Goal: Information Seeking & Learning: Learn about a topic

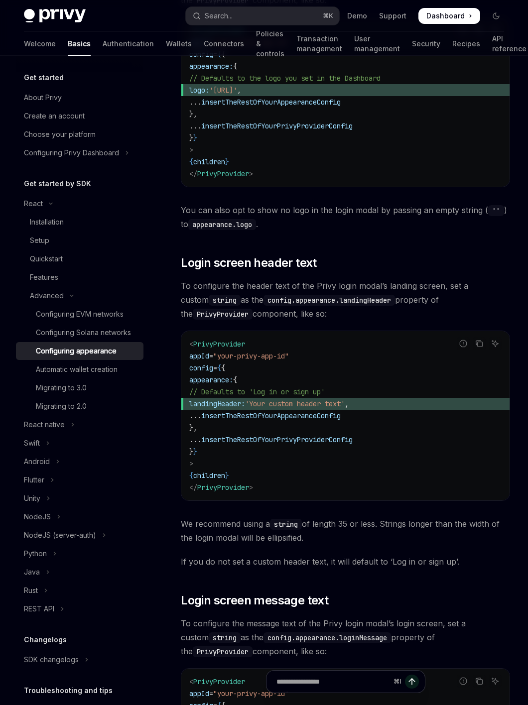
scroll to position [642, 0]
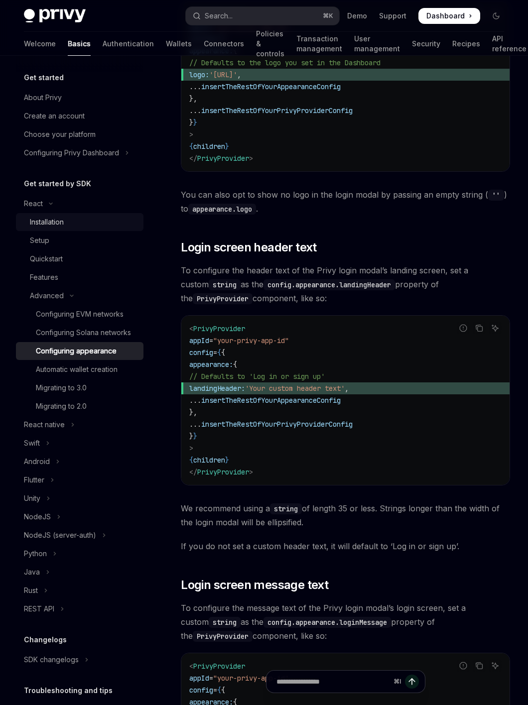
click at [56, 227] on div "Installation" at bounding box center [47, 222] width 34 height 12
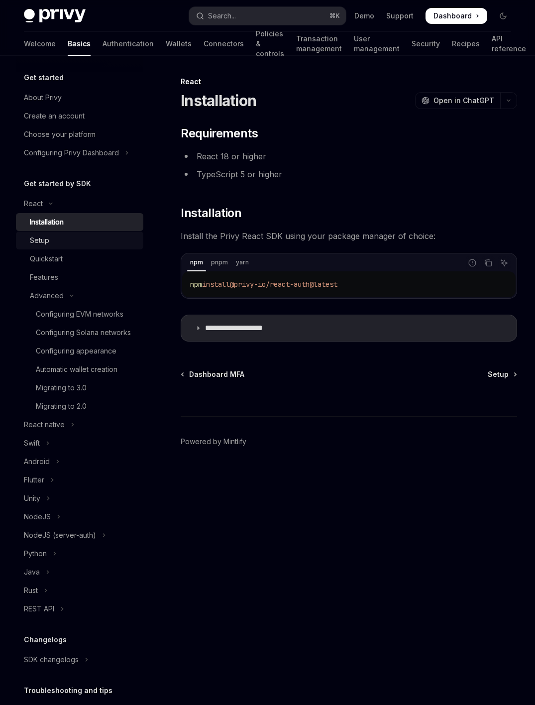
click at [56, 243] on div "Setup" at bounding box center [84, 241] width 108 height 12
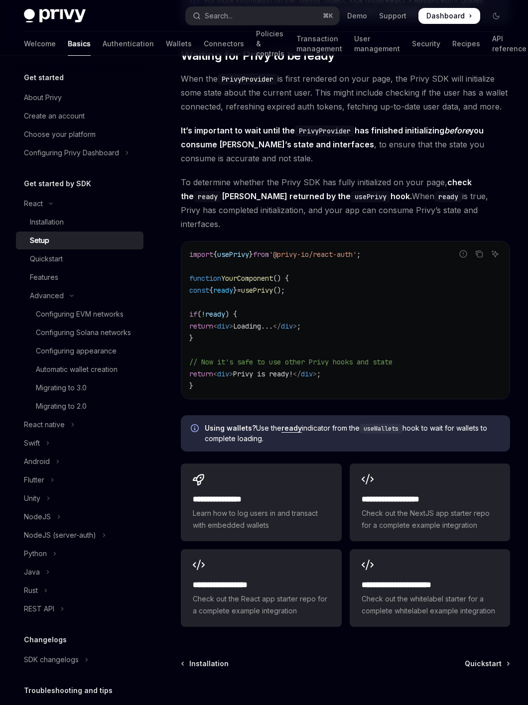
scroll to position [1038, 0]
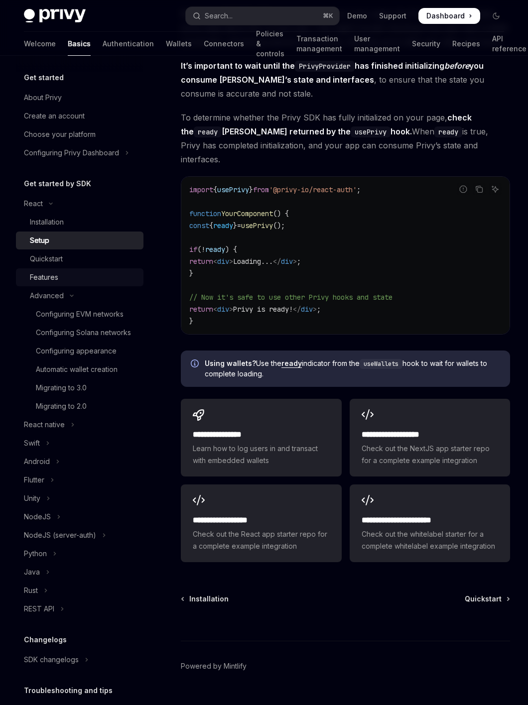
click at [75, 269] on link "Features" at bounding box center [79, 277] width 127 height 18
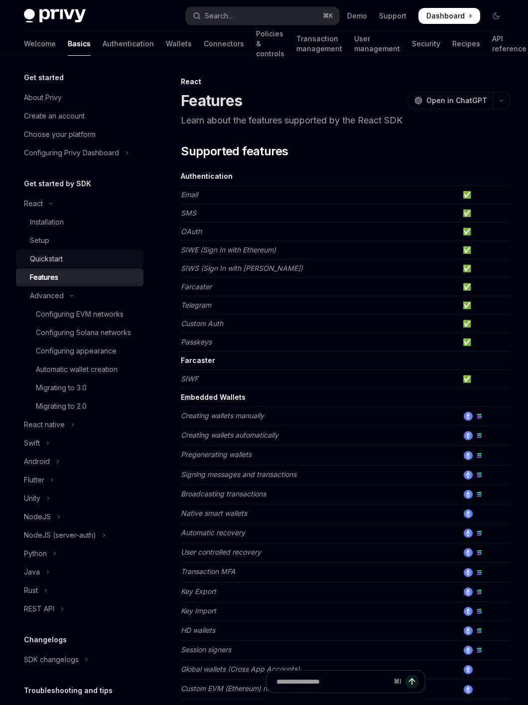
click at [73, 265] on link "Quickstart" at bounding box center [79, 259] width 127 height 18
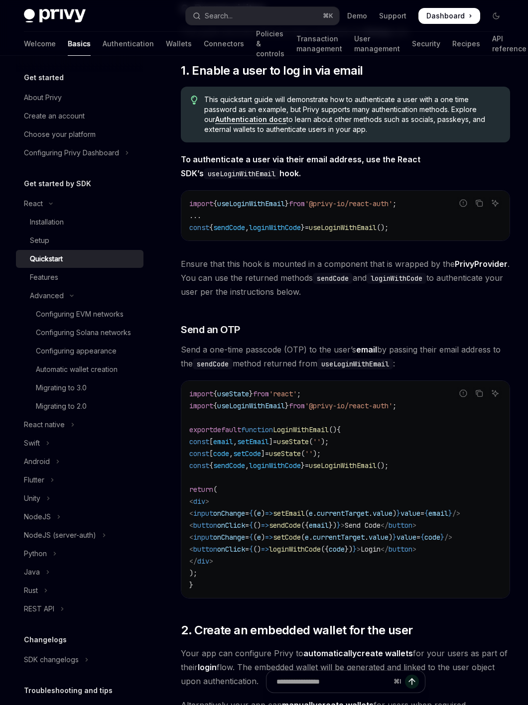
scroll to position [266, 0]
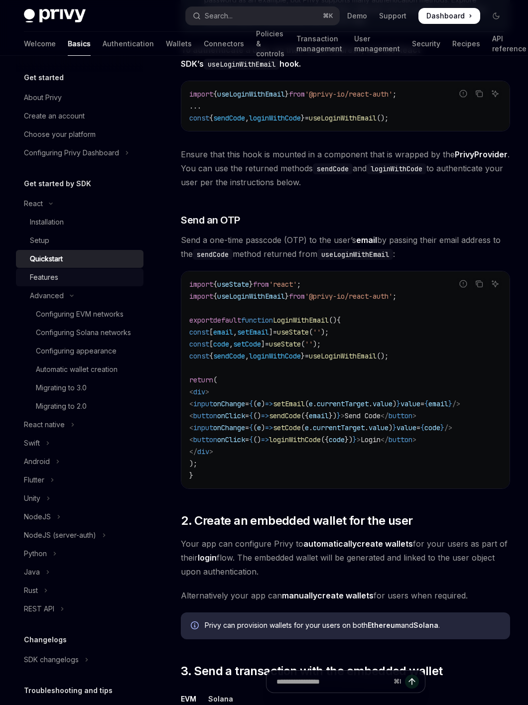
click at [74, 284] on link "Features" at bounding box center [79, 277] width 127 height 18
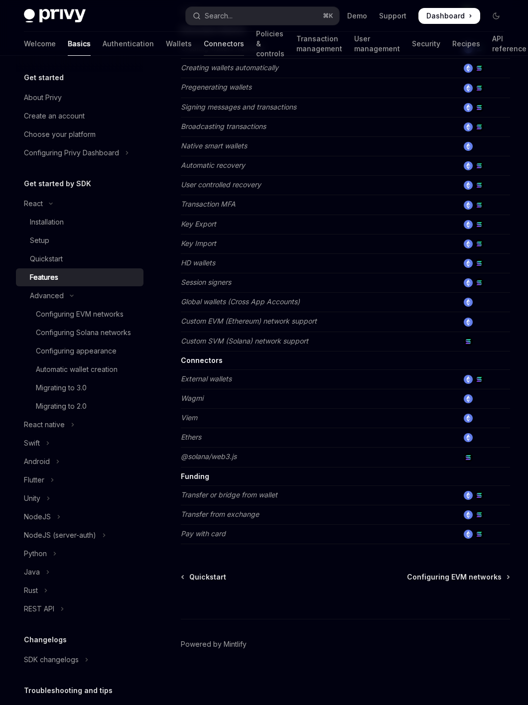
click at [204, 43] on link "Connectors" at bounding box center [224, 44] width 40 height 24
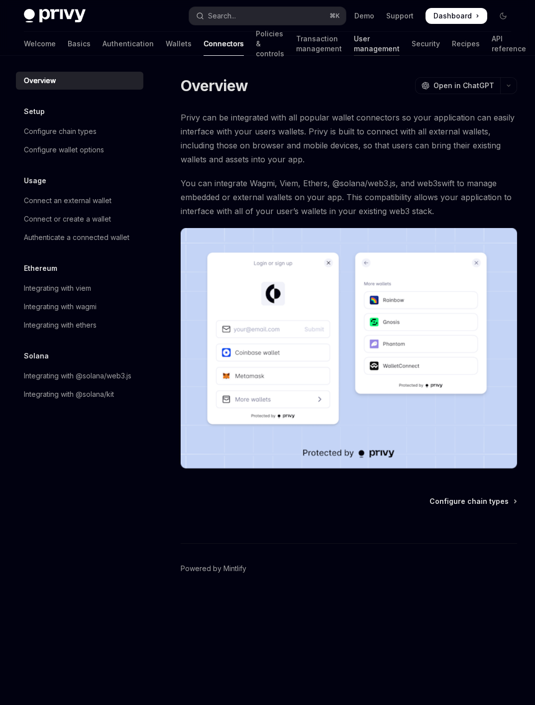
click at [354, 44] on link "User management" at bounding box center [377, 44] width 46 height 24
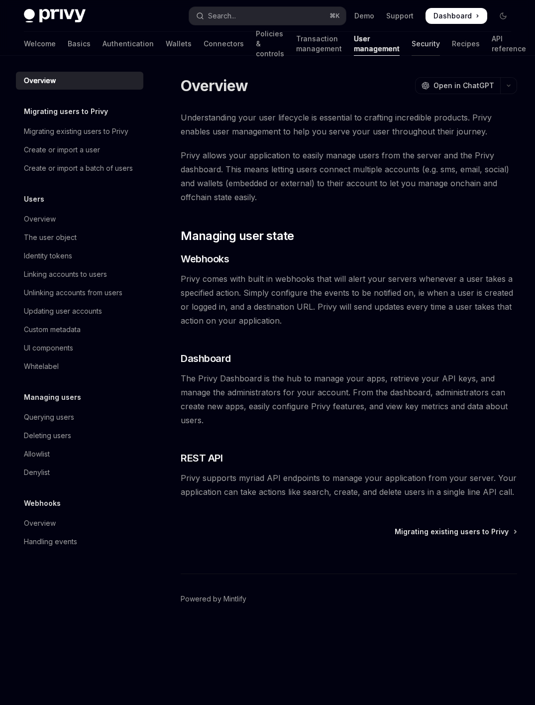
click at [413, 42] on link "Security" at bounding box center [426, 44] width 28 height 24
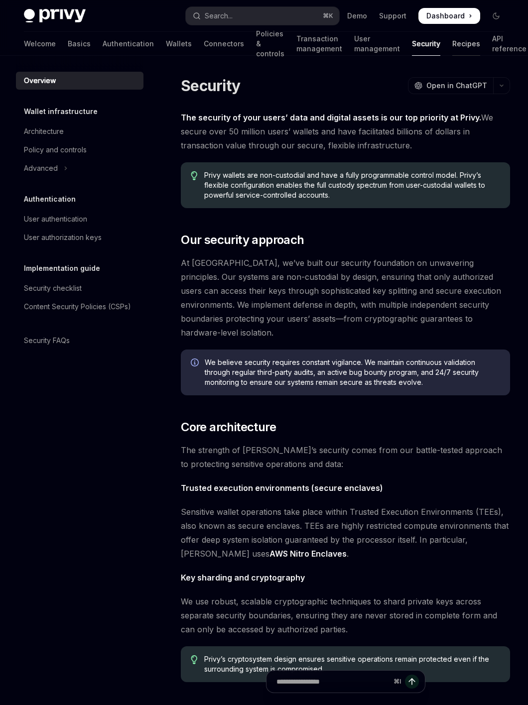
click at [452, 46] on link "Recipes" at bounding box center [466, 44] width 28 height 24
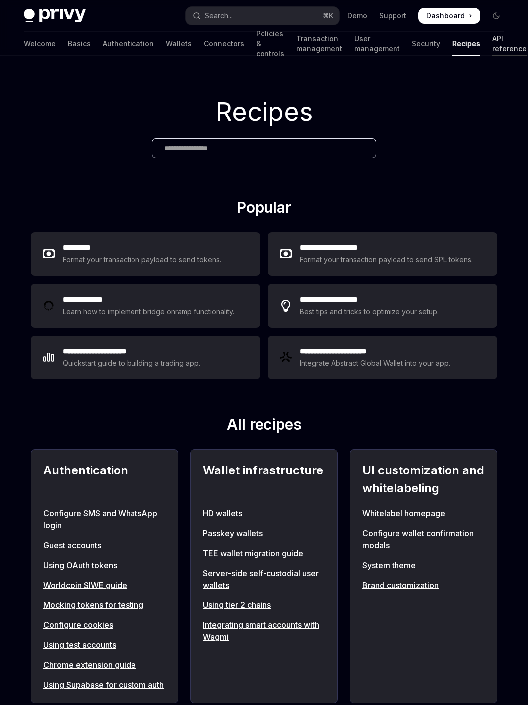
click at [494, 45] on link "API reference" at bounding box center [509, 44] width 34 height 24
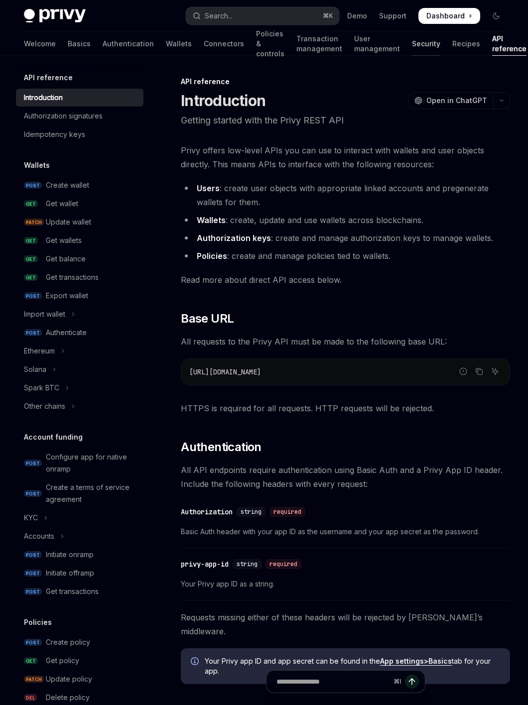
click at [416, 45] on link "Security" at bounding box center [426, 44] width 28 height 24
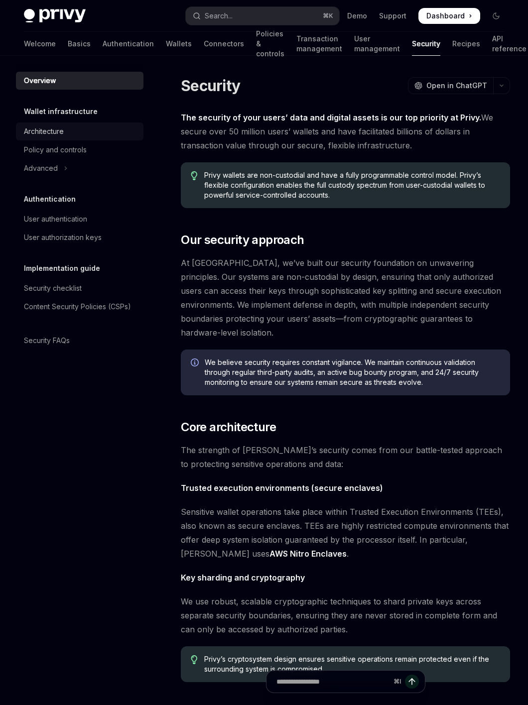
click at [67, 129] on div "Architecture" at bounding box center [81, 131] width 114 height 12
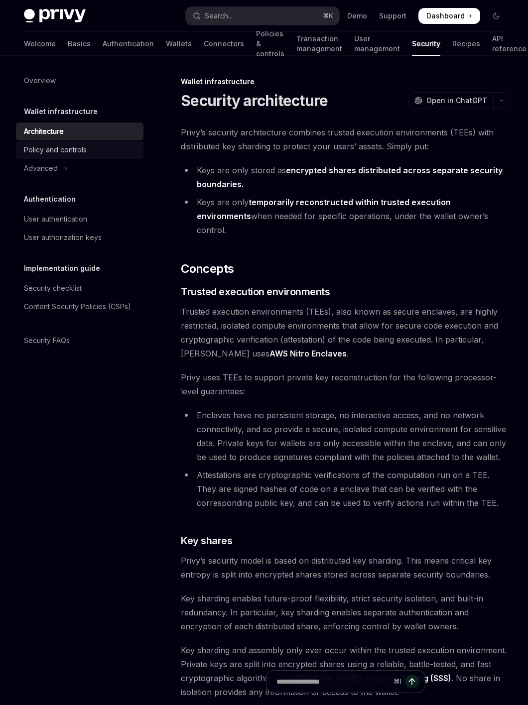
click at [64, 151] on div "Policy and controls" at bounding box center [55, 150] width 63 height 12
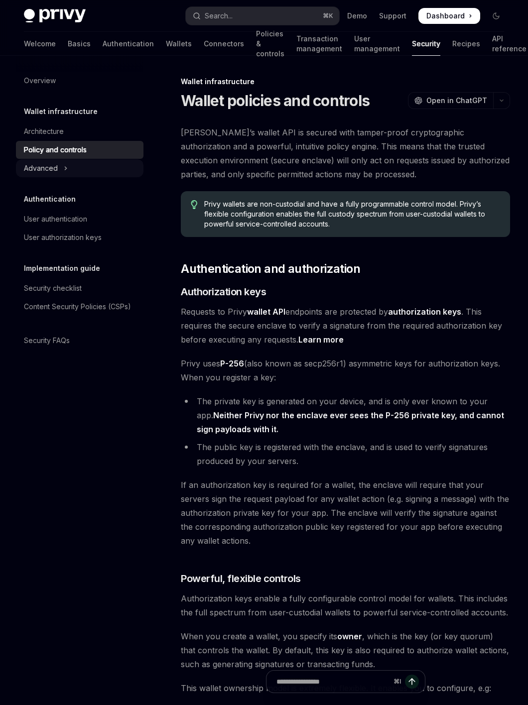
click at [59, 170] on button "Advanced" at bounding box center [79, 168] width 127 height 18
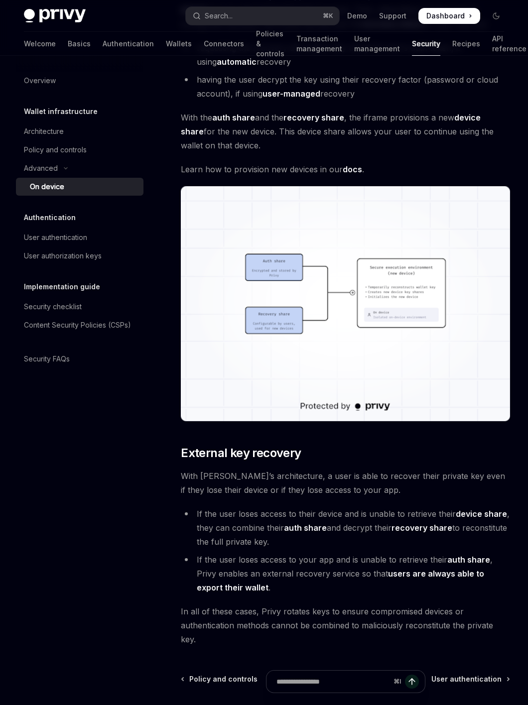
scroll to position [2528, 0]
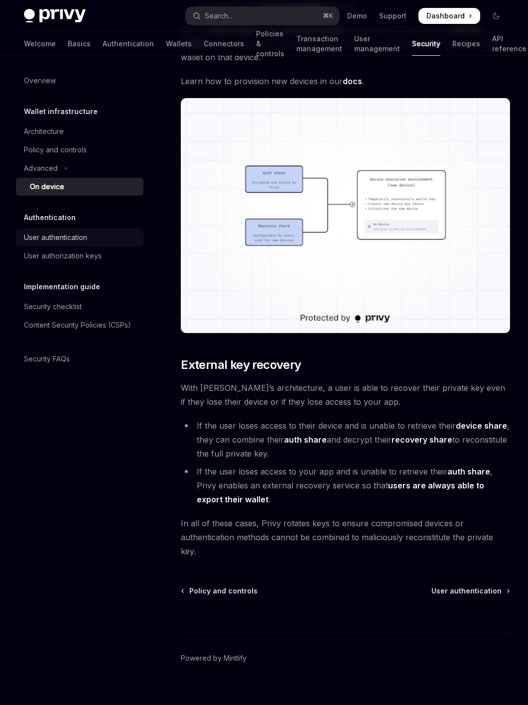
click at [97, 241] on div "User authentication" at bounding box center [81, 238] width 114 height 12
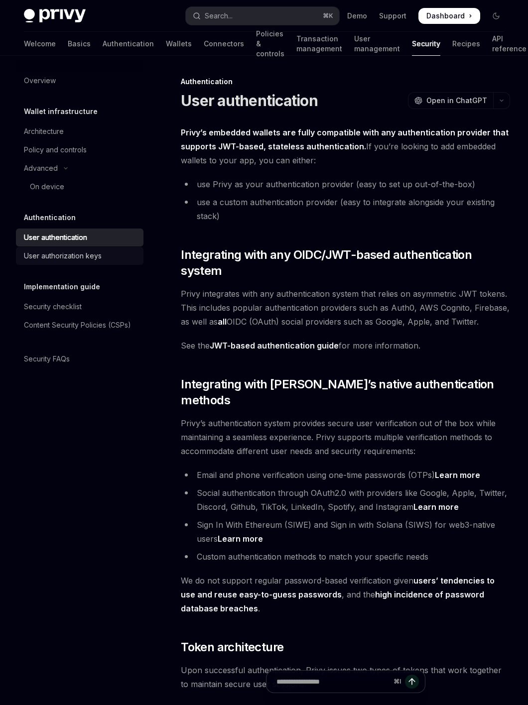
click at [107, 257] on div "User authorization keys" at bounding box center [81, 256] width 114 height 12
type textarea "*"
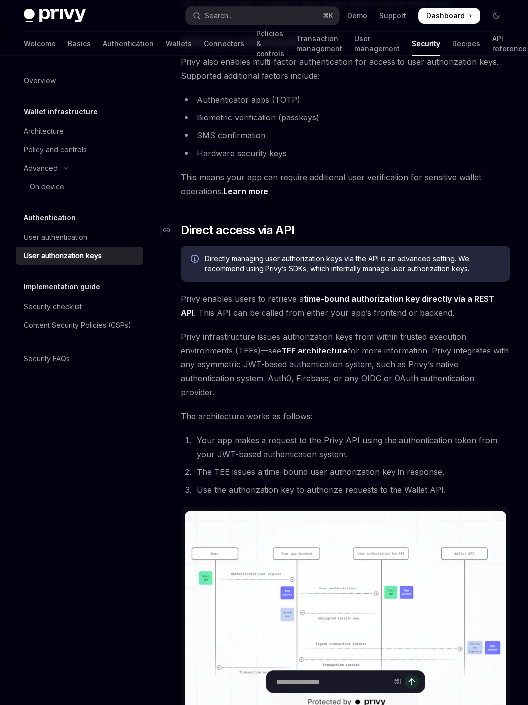
scroll to position [627, 0]
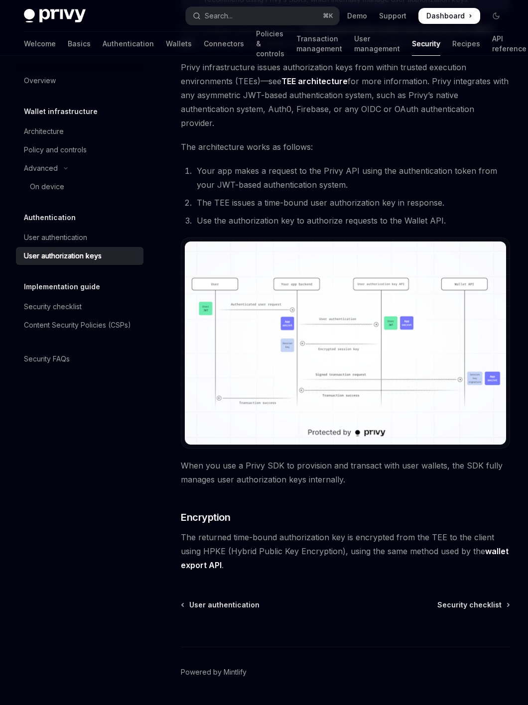
click at [316, 335] on img at bounding box center [345, 343] width 321 height 203
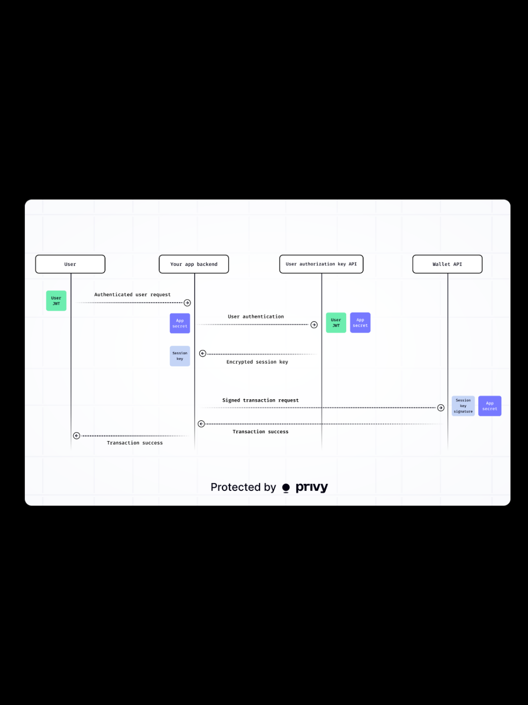
click at [464, 48] on div at bounding box center [264, 352] width 528 height 705
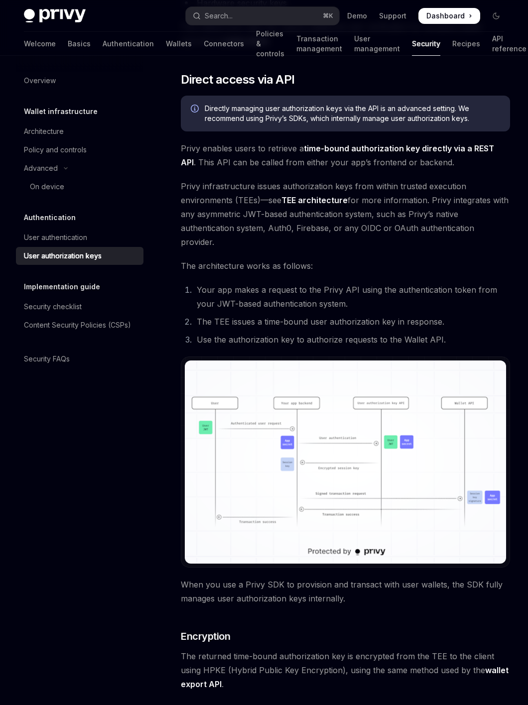
scroll to position [439, 0]
